Goal: Information Seeking & Learning: Check status

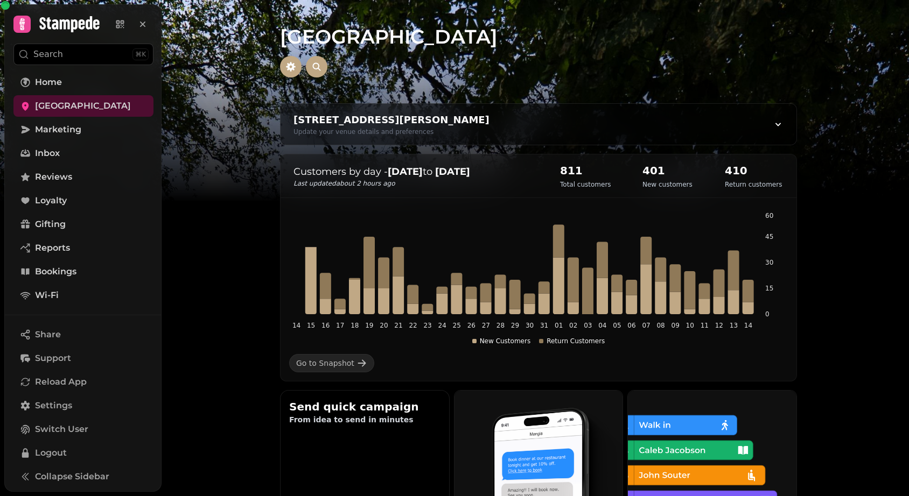
click at [578, 169] on h2 "811" at bounding box center [585, 170] width 51 height 15
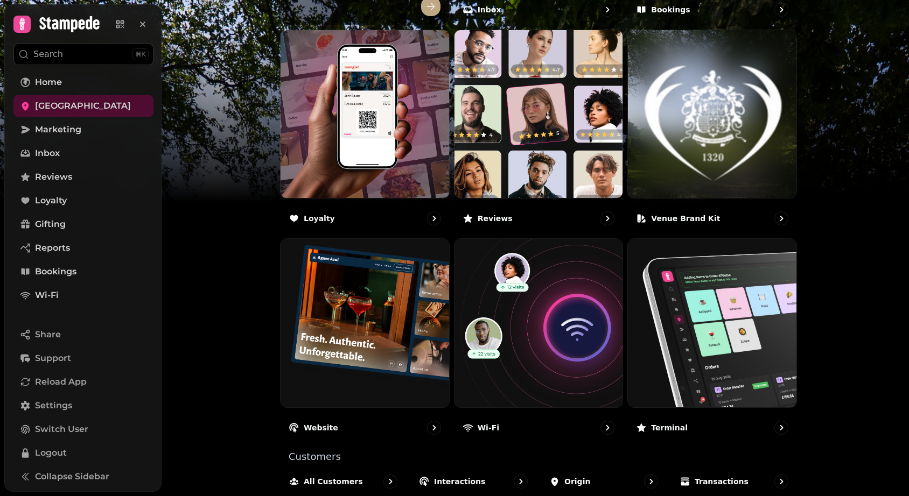
scroll to position [567, 0]
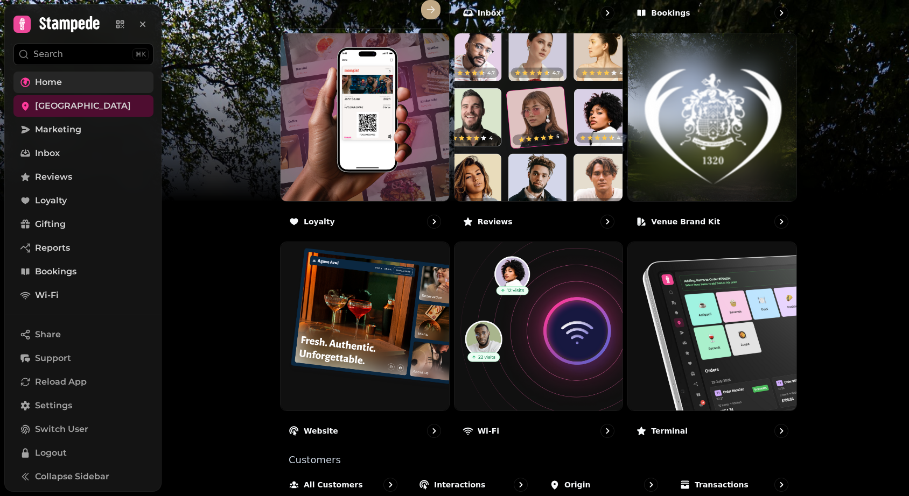
click at [75, 79] on link "Home" at bounding box center [83, 83] width 140 height 22
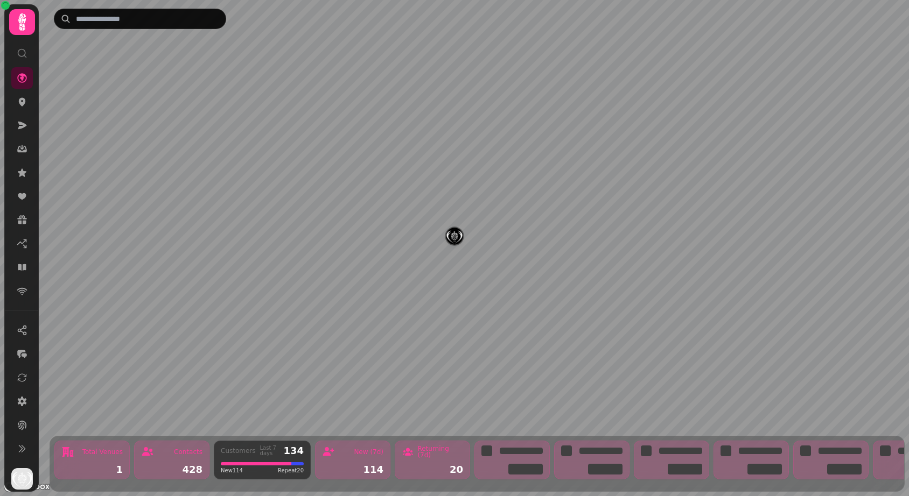
click at [194, 476] on div "Contacts 428" at bounding box center [171, 460] width 75 height 39
click at [182, 464] on div "Contacts 428" at bounding box center [171, 460] width 75 height 39
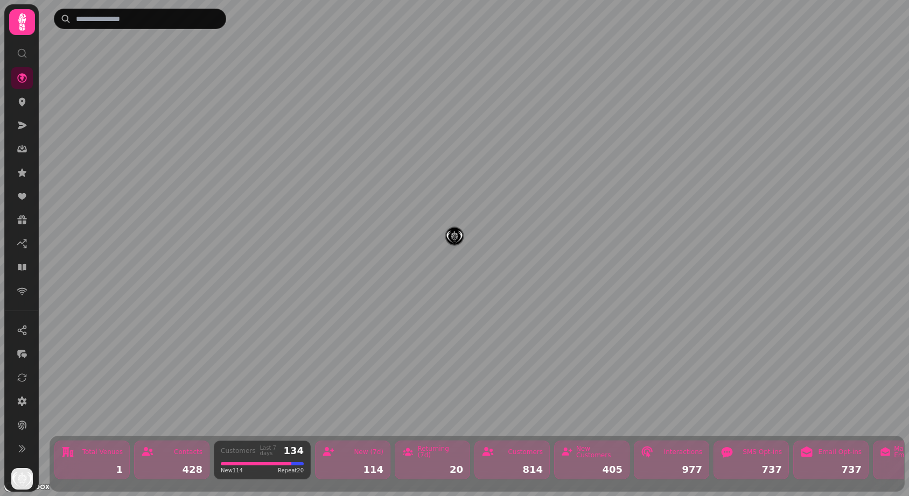
click at [174, 458] on div "Contacts" at bounding box center [171, 452] width 61 height 13
click at [269, 463] on div at bounding box center [256, 464] width 71 height 3
click at [167, 450] on div "Contacts" at bounding box center [171, 452] width 61 height 13
click at [176, 460] on div "Contacts 428" at bounding box center [171, 460] width 75 height 39
click at [239, 460] on div "Customers Last 7 days 134 New 114 Repeat 20" at bounding box center [262, 460] width 97 height 39
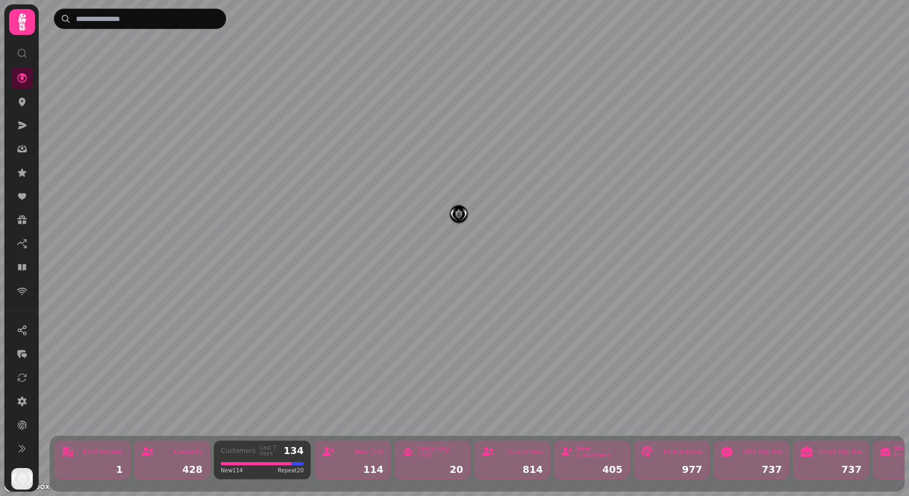
click at [274, 449] on div "Last 7 days" at bounding box center [269, 451] width 19 height 11
click at [19, 25] on icon at bounding box center [22, 22] width 22 height 22
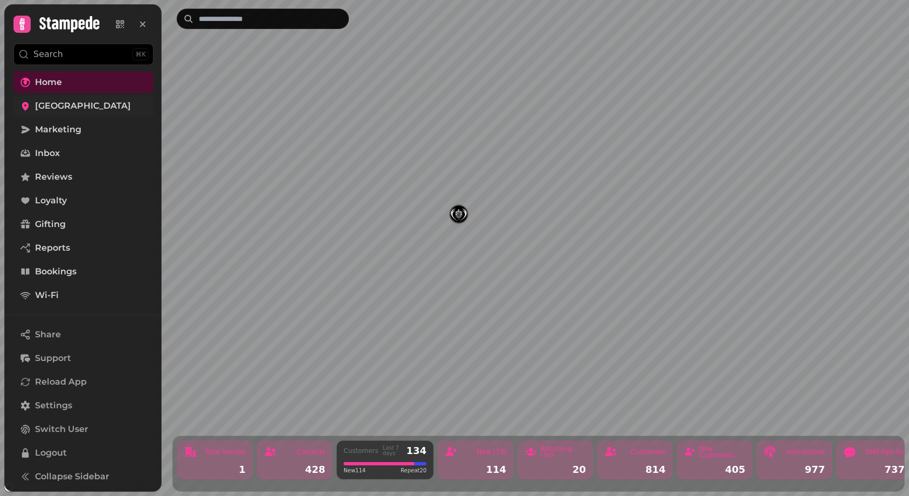
click at [79, 100] on span "[GEOGRAPHIC_DATA]" at bounding box center [83, 106] width 96 height 13
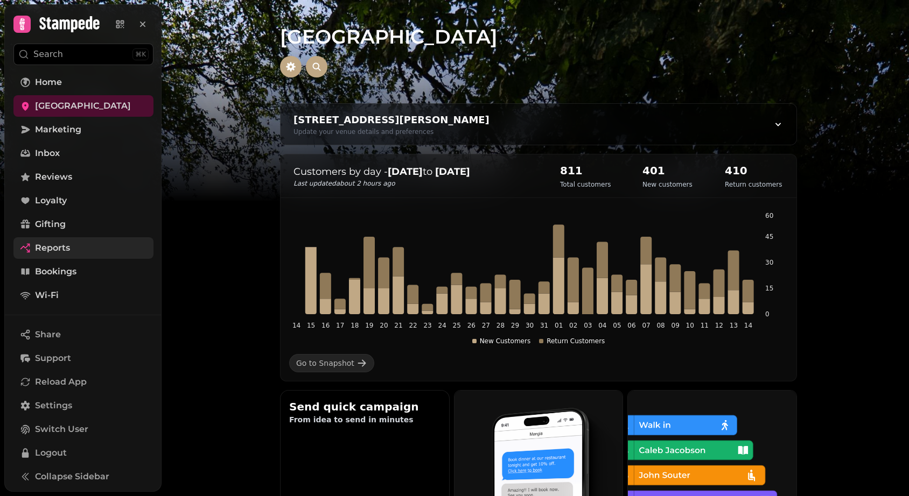
click at [44, 246] on span "Reports" at bounding box center [52, 248] width 35 height 13
select select "**"
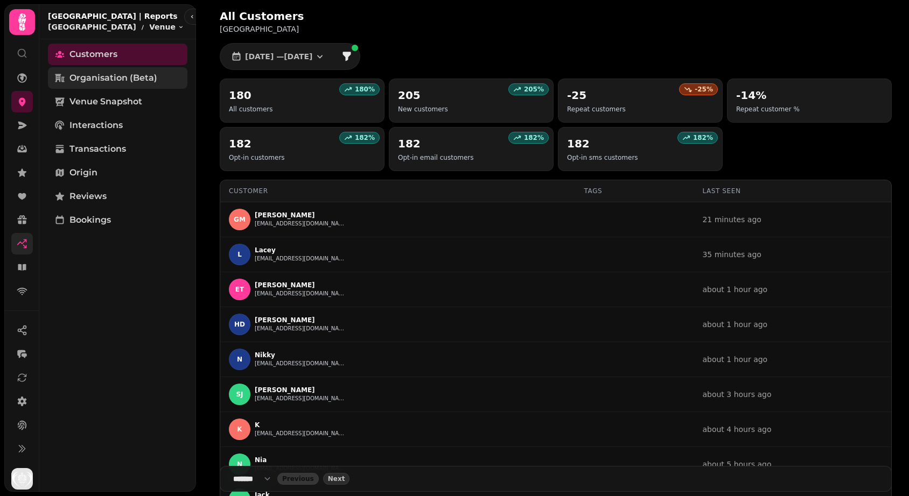
click at [96, 84] on span "Organisation (beta)" at bounding box center [113, 78] width 88 height 13
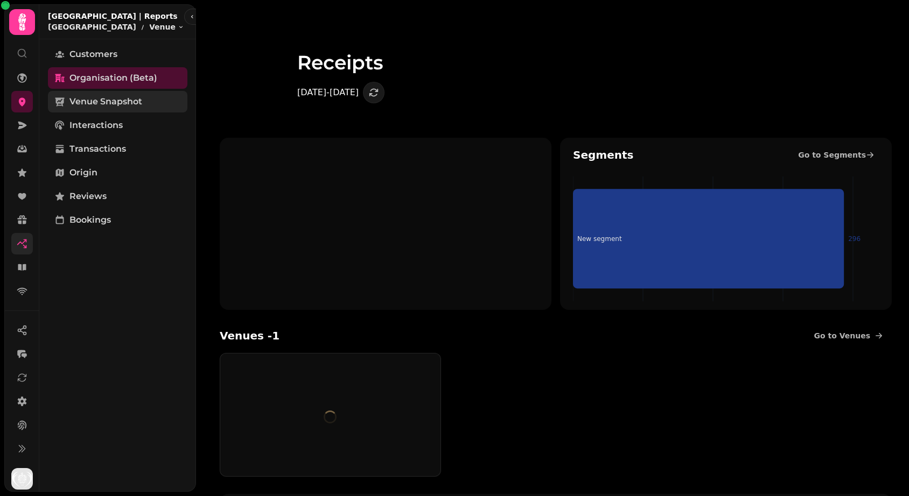
click at [96, 112] on link "Venue Snapshot" at bounding box center [117, 102] width 139 height 22
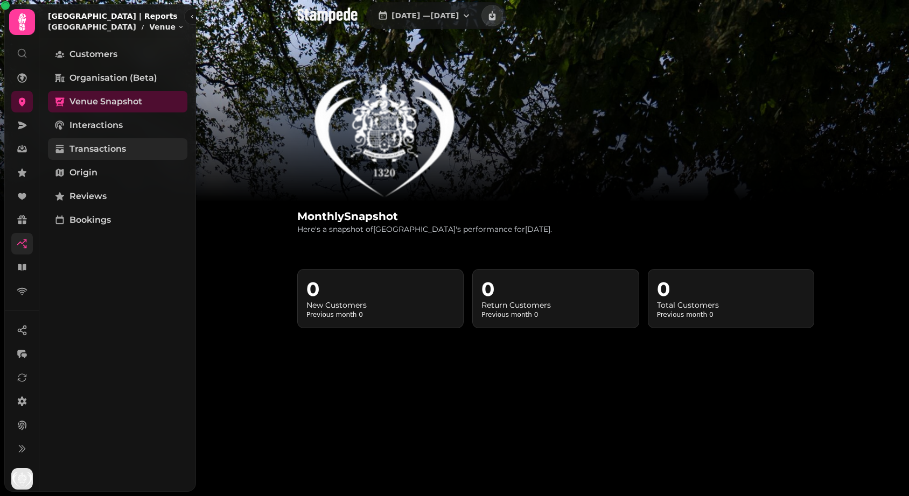
click at [102, 146] on span "Transactions" at bounding box center [97, 149] width 57 height 13
select select "**"
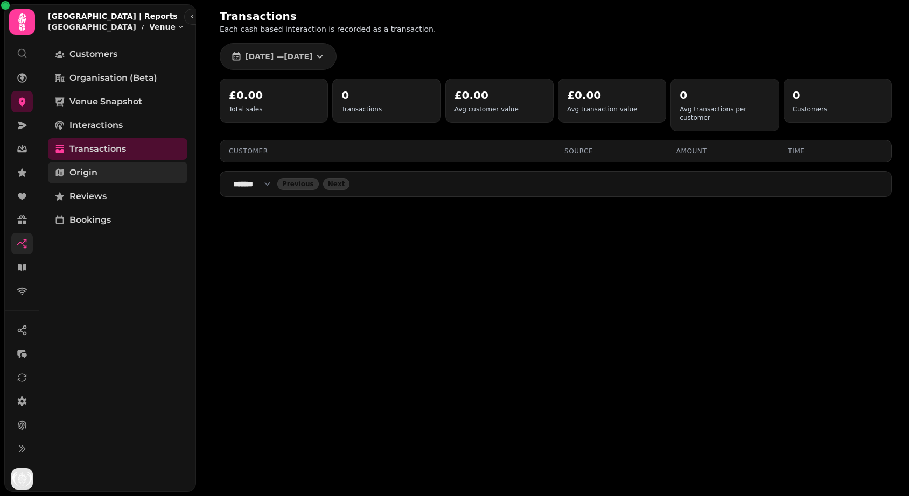
click at [95, 176] on span "Origin" at bounding box center [83, 172] width 28 height 13
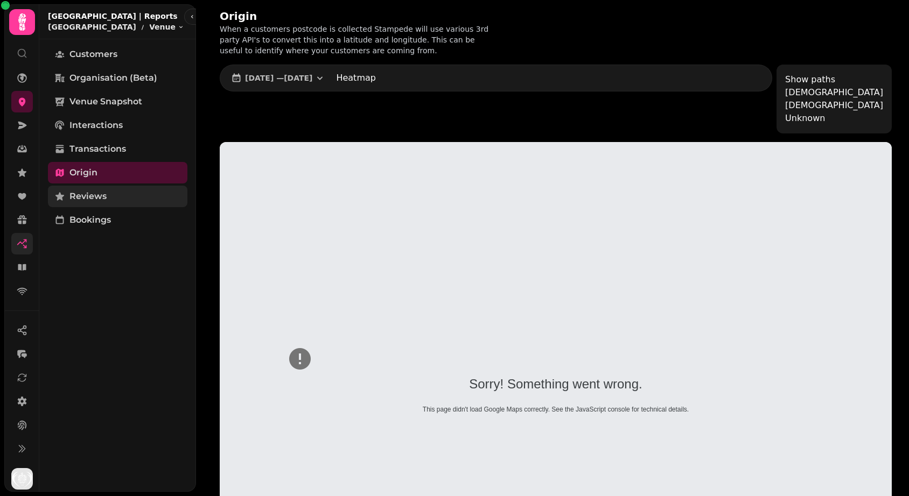
click at [120, 187] on link "Reviews" at bounding box center [117, 197] width 139 height 22
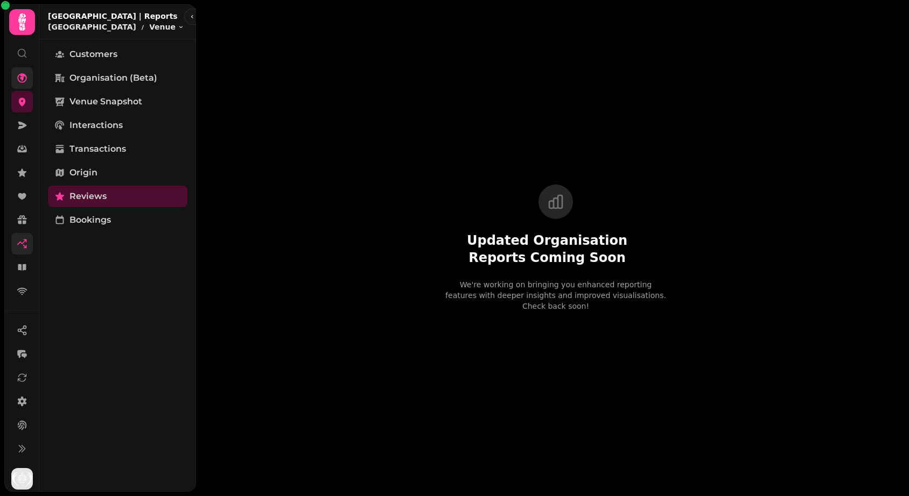
click at [18, 68] on link at bounding box center [22, 78] width 22 height 22
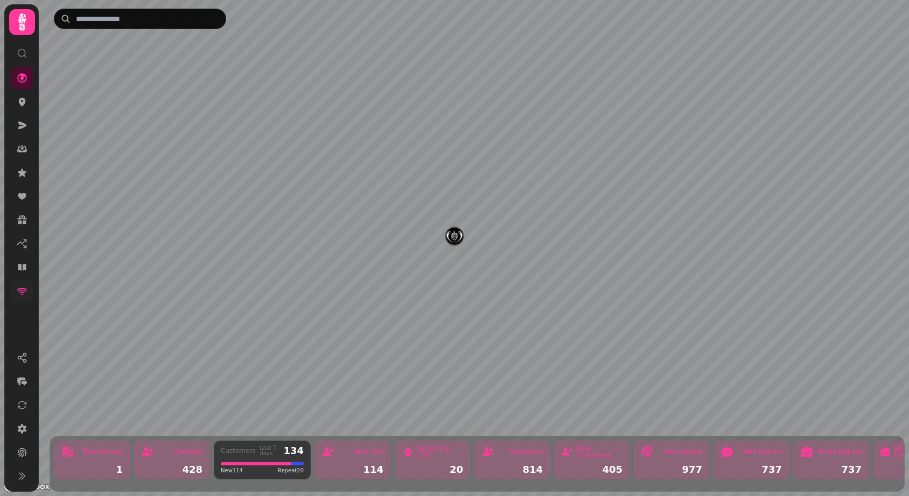
click at [19, 289] on icon at bounding box center [22, 292] width 10 height 8
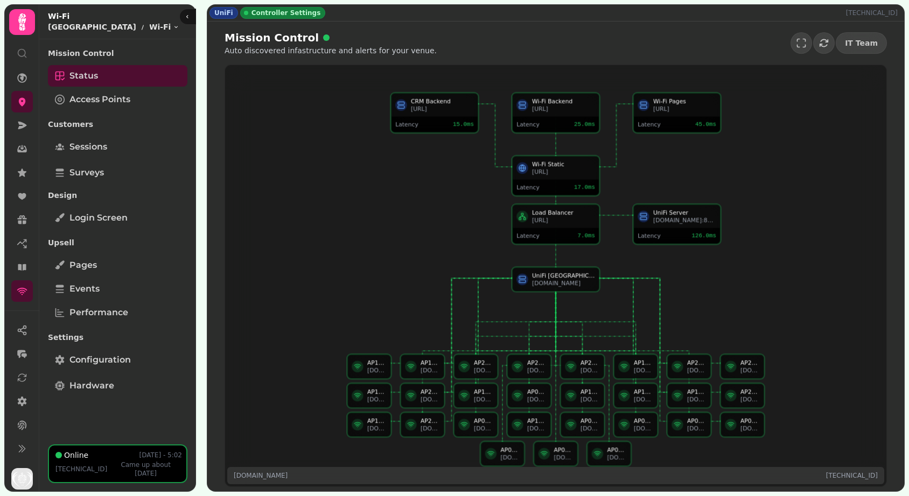
click at [538, 416] on div "AP10 - Cinema Room zcoepcuhfrur.simpleddns.io" at bounding box center [529, 424] width 43 height 23
click at [81, 100] on span "Access Points" at bounding box center [99, 99] width 61 height 13
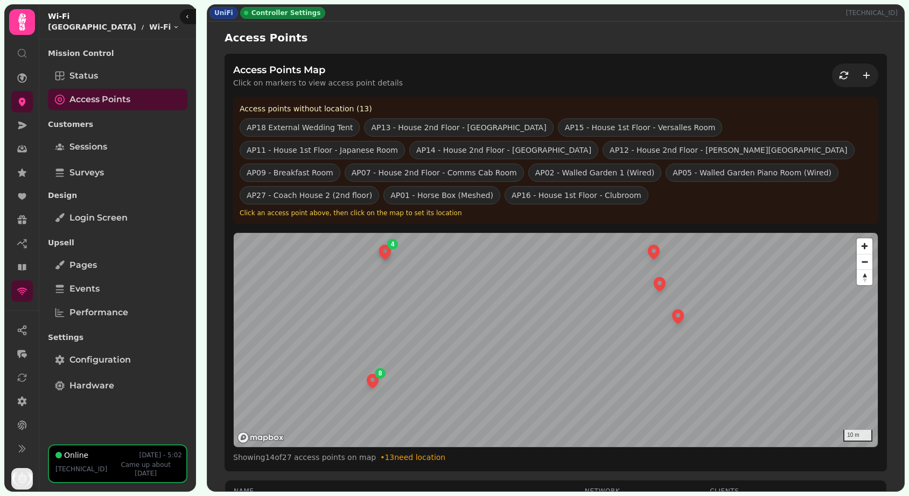
click at [381, 370] on div "8" at bounding box center [380, 373] width 11 height 11
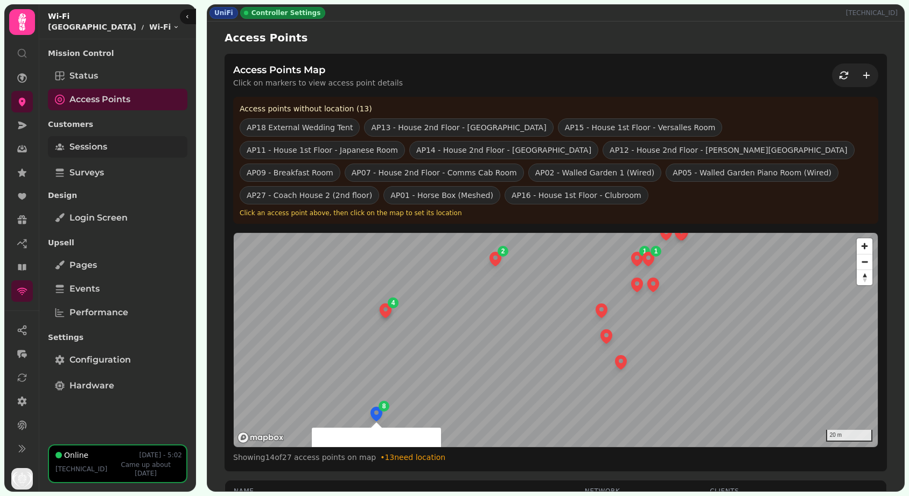
click at [86, 156] on link "Sessions" at bounding box center [117, 147] width 139 height 22
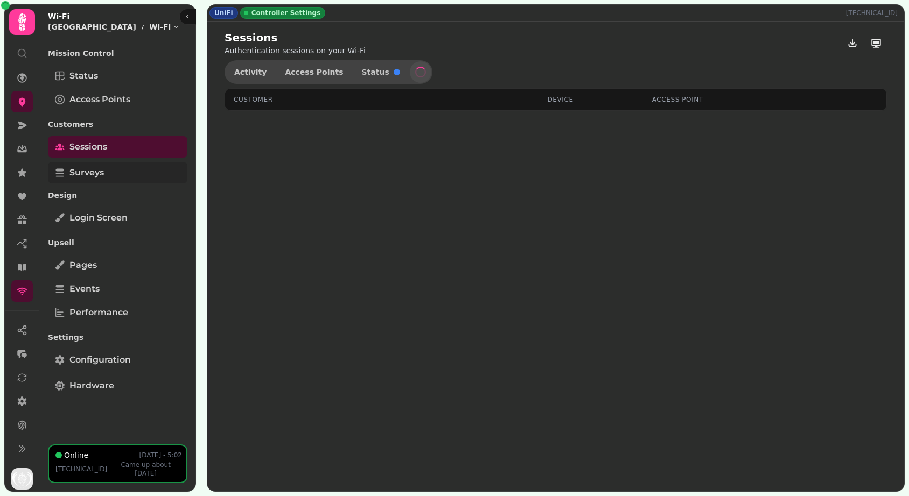
select select "**"
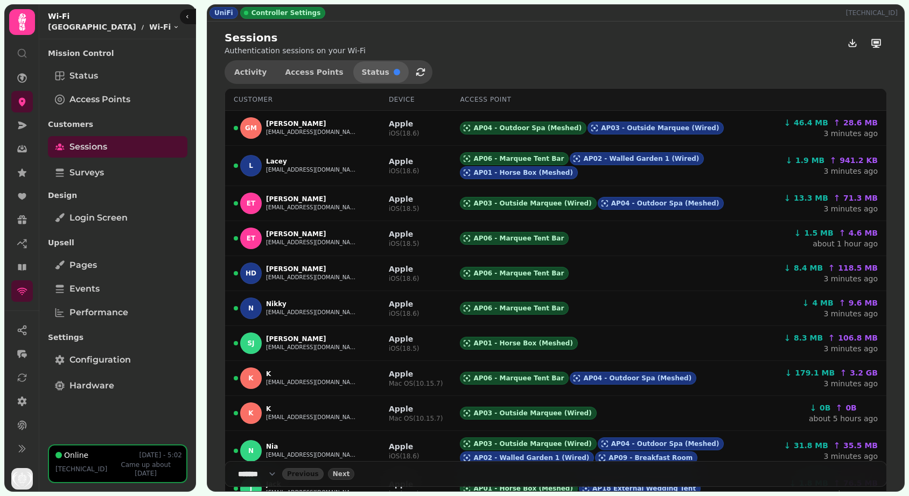
click at [365, 75] on span "Status" at bounding box center [375, 72] width 27 height 8
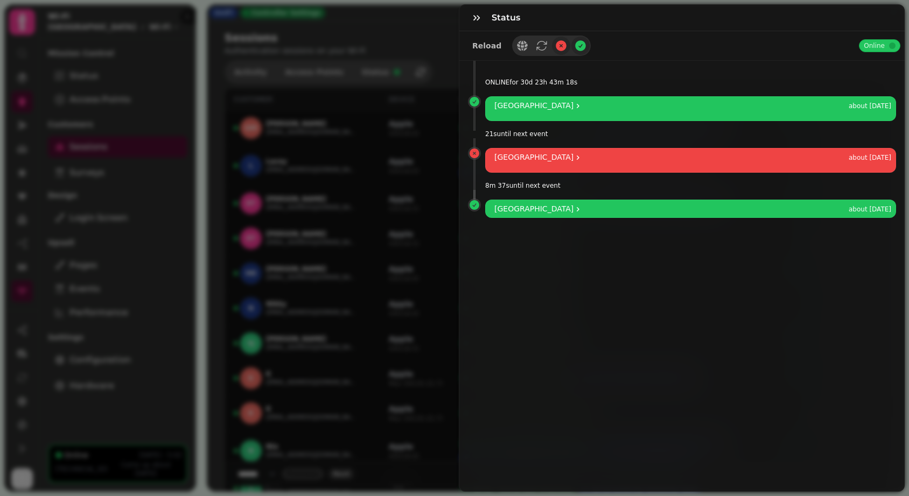
click at [535, 162] on div "[GEOGRAPHIC_DATA]" at bounding box center [538, 157] width 88 height 13
click at [376, 136] on div "Status Reload Online ONLINE for 30d 23h 43m 18s Gileston manor about 1 month ag…" at bounding box center [454, 256] width 909 height 479
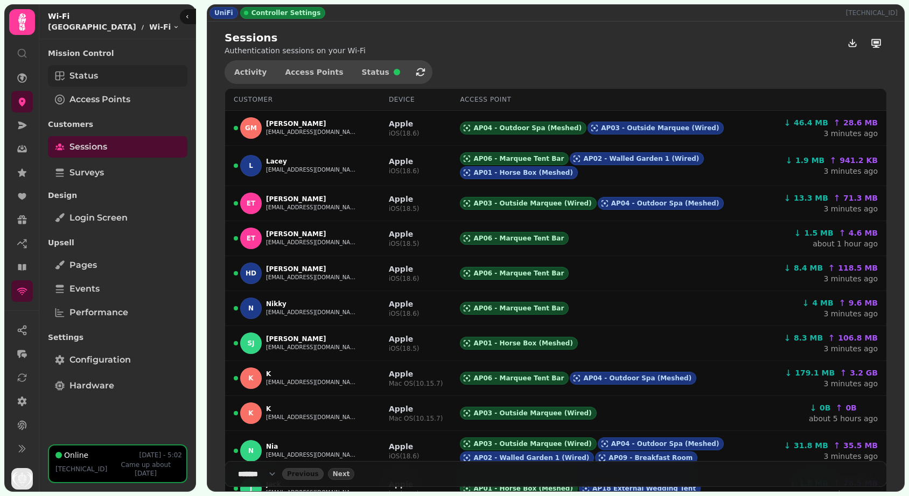
click at [71, 75] on span "Status" at bounding box center [83, 75] width 29 height 13
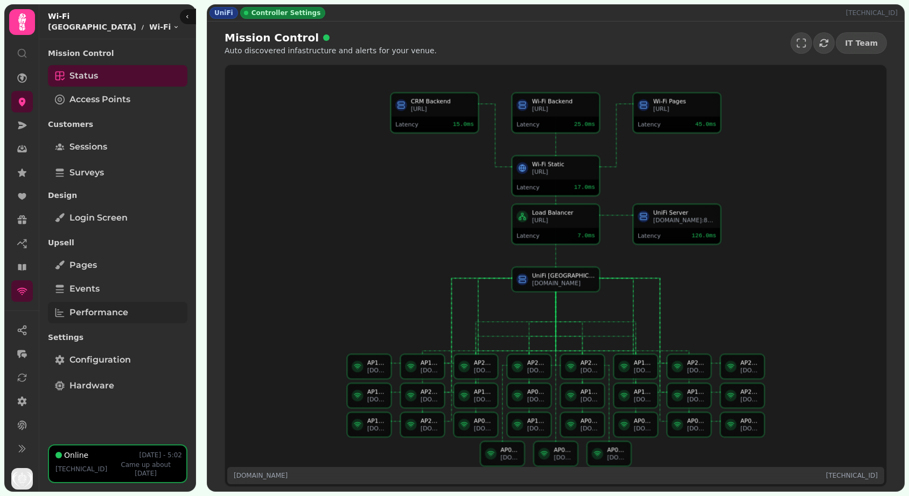
click at [95, 314] on span "Performance" at bounding box center [98, 312] width 59 height 13
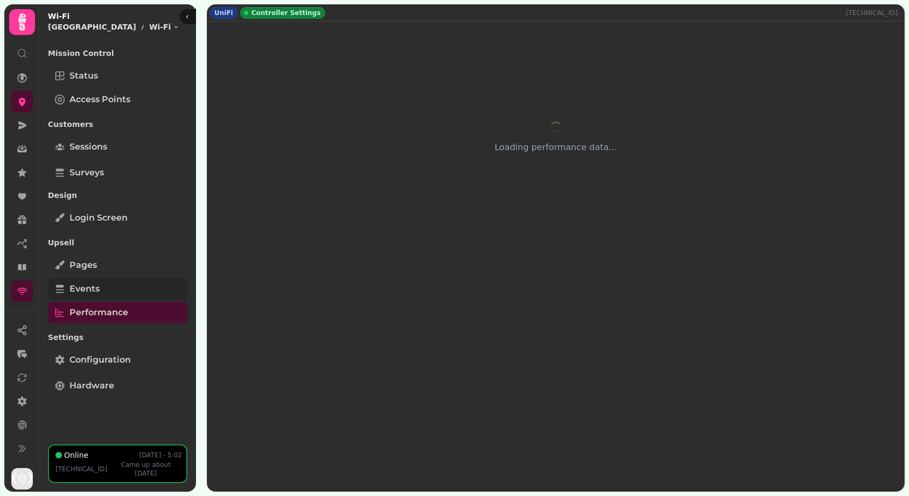
click at [89, 286] on span "Events" at bounding box center [84, 289] width 30 height 13
select select "**"
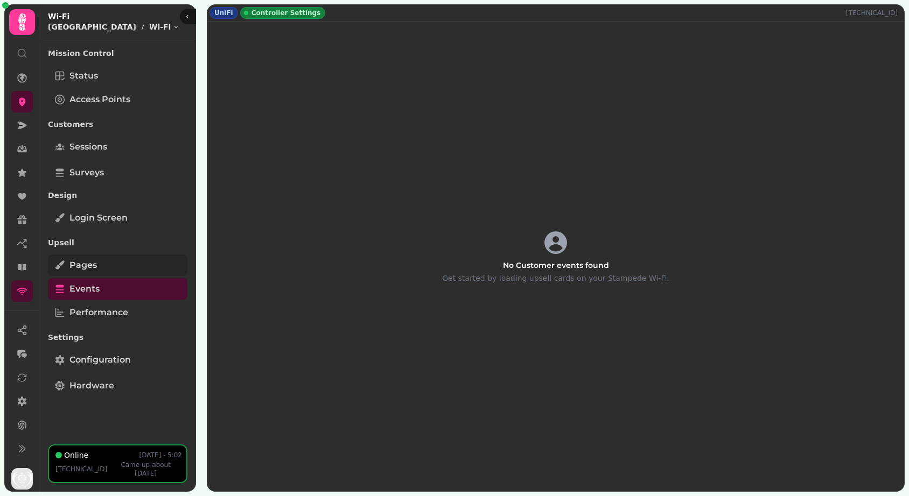
click at [79, 264] on span "Pages" at bounding box center [82, 265] width 27 height 13
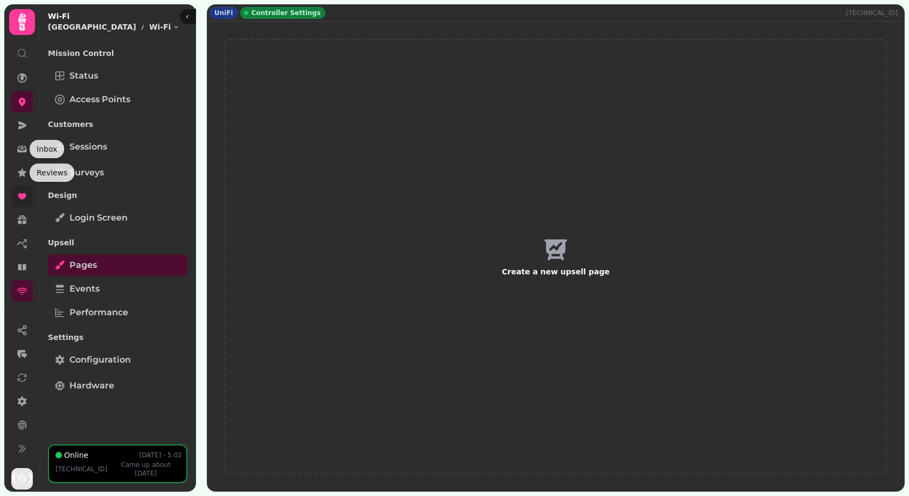
click at [25, 192] on icon at bounding box center [22, 196] width 11 height 11
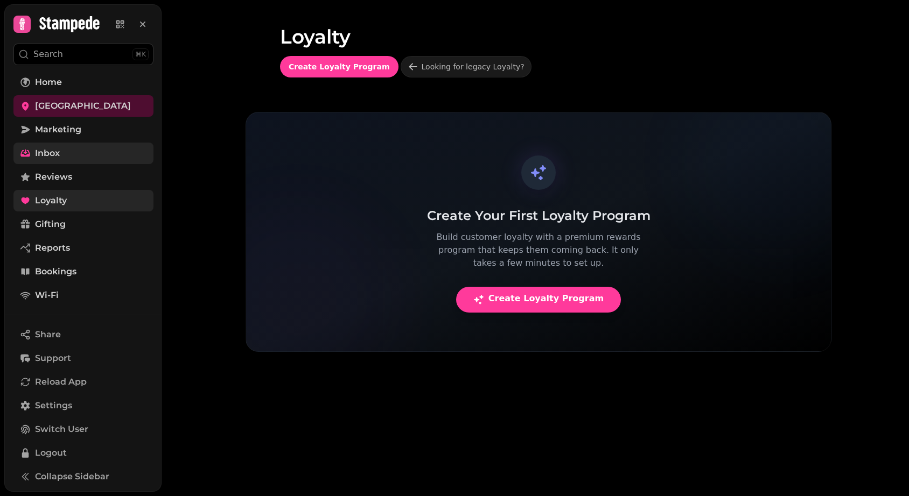
click at [18, 143] on link "Inbox" at bounding box center [83, 154] width 140 height 22
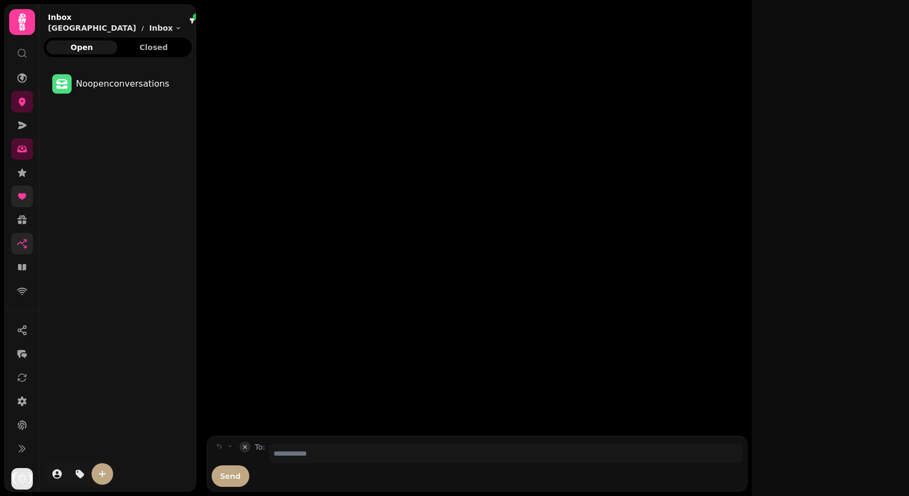
click at [31, 240] on link at bounding box center [22, 244] width 22 height 22
select select "**"
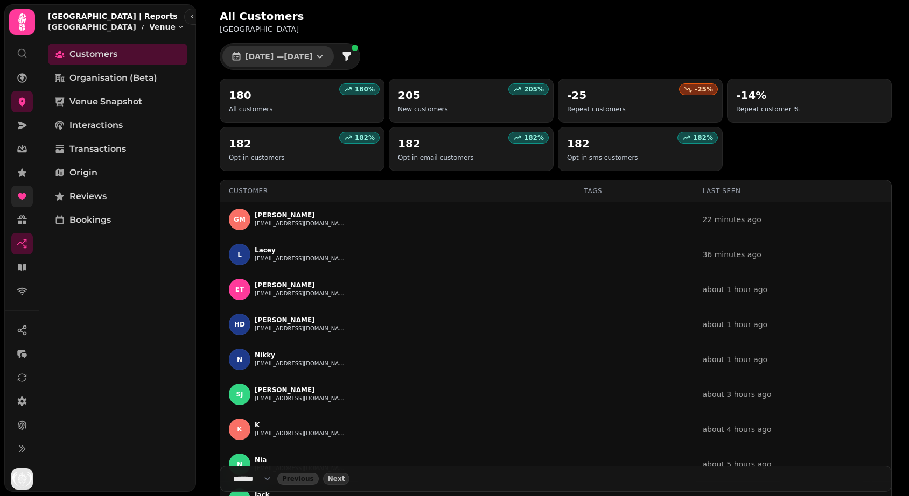
click at [325, 61] on icon "button" at bounding box center [319, 56] width 11 height 11
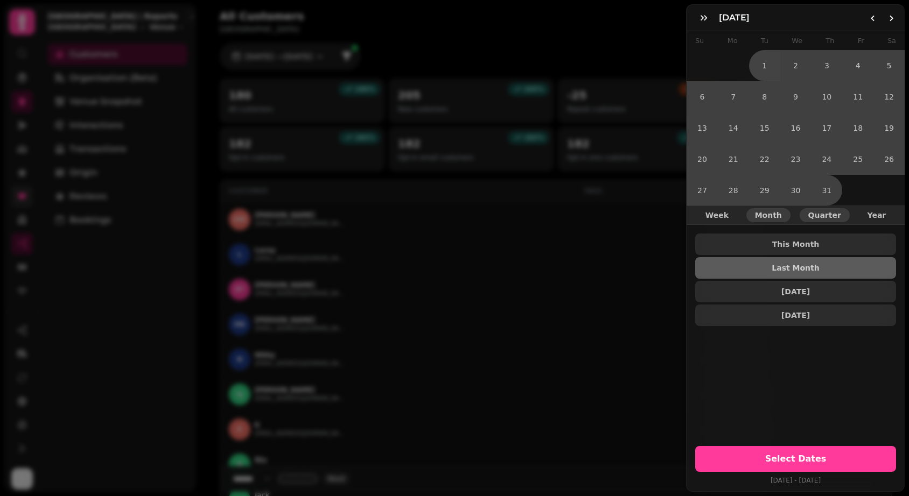
click at [824, 221] on button "Quarter" at bounding box center [825, 215] width 50 height 14
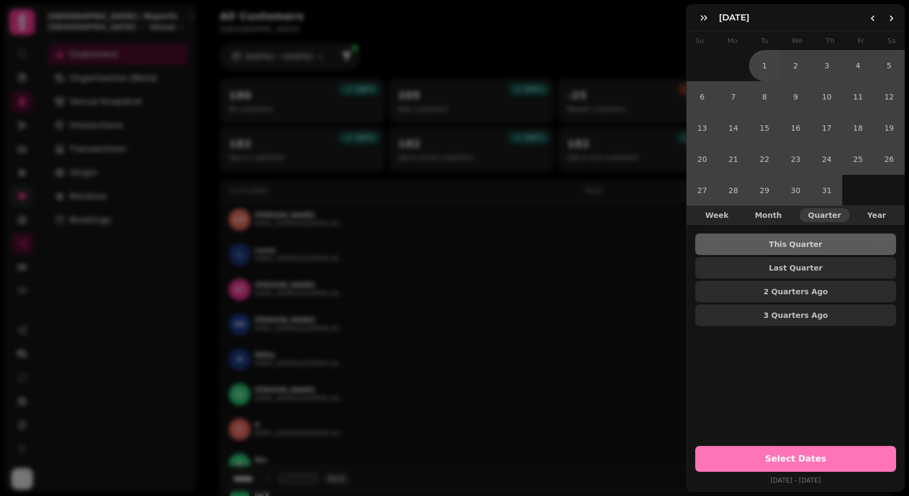
click at [794, 461] on span "Select Dates" at bounding box center [795, 459] width 175 height 9
